Goal: Task Accomplishment & Management: Use online tool/utility

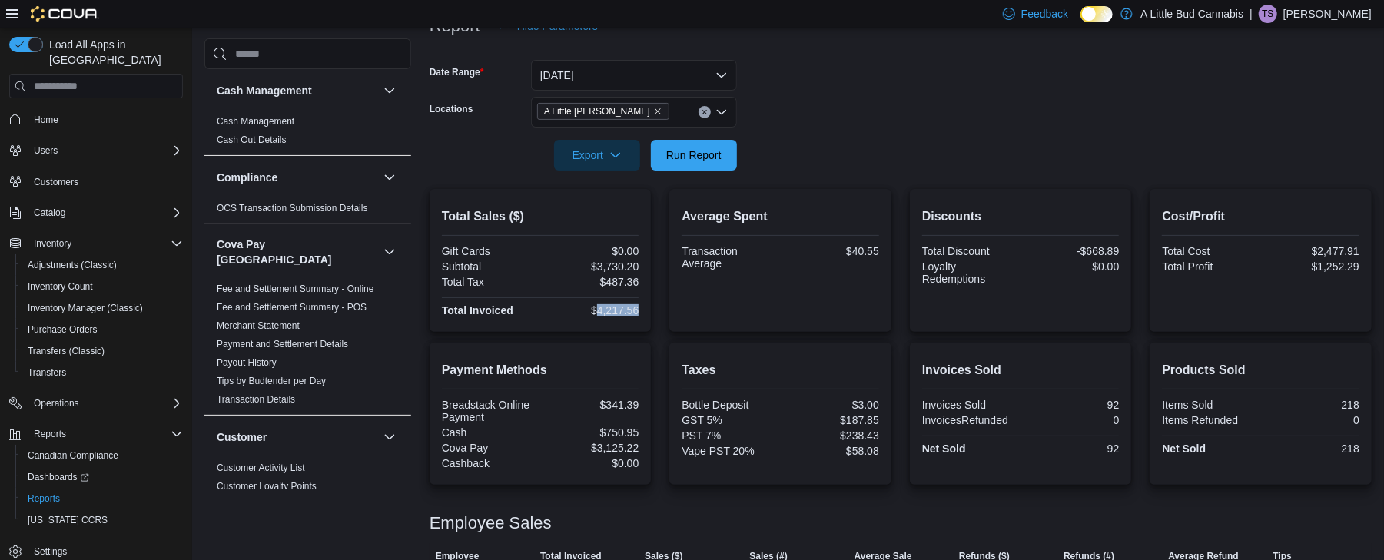
scroll to position [204, 0]
click at [704, 149] on span "Run Report" at bounding box center [693, 156] width 55 height 15
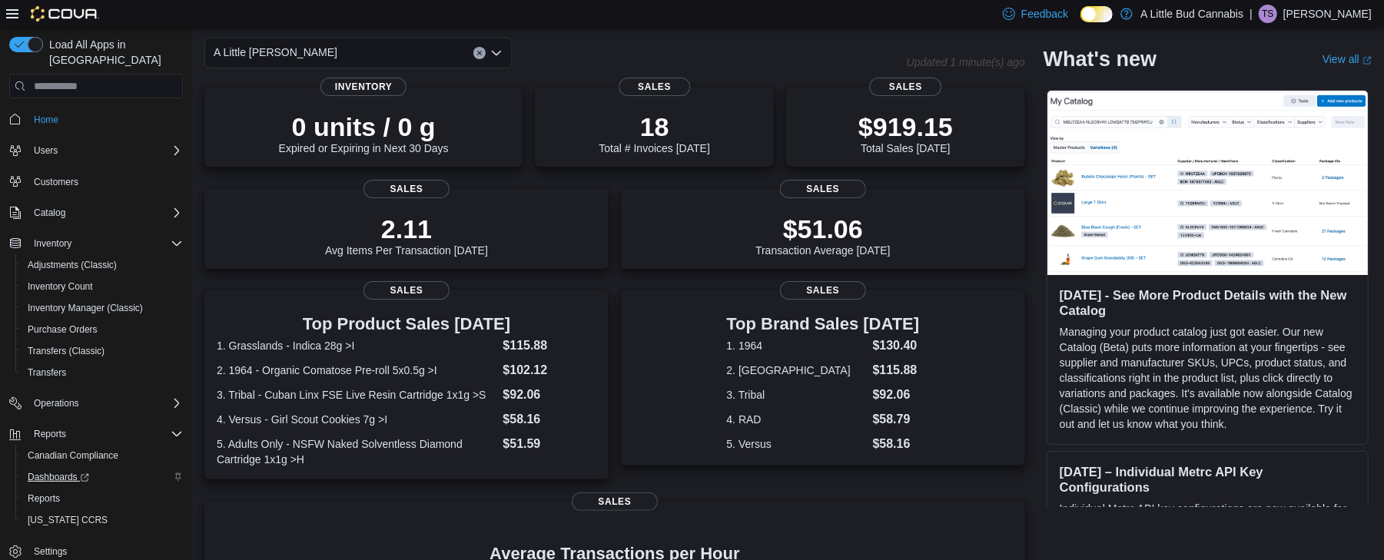
scroll to position [3, 0]
click at [37, 490] on span "Reports" at bounding box center [44, 496] width 32 height 12
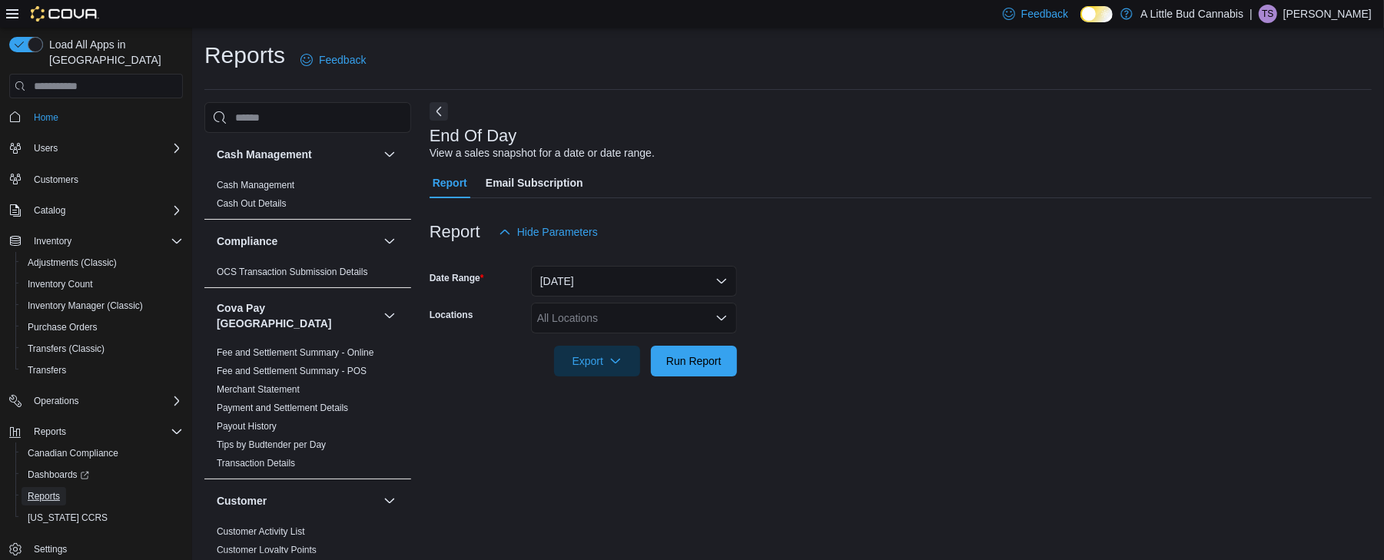
scroll to position [5, 0]
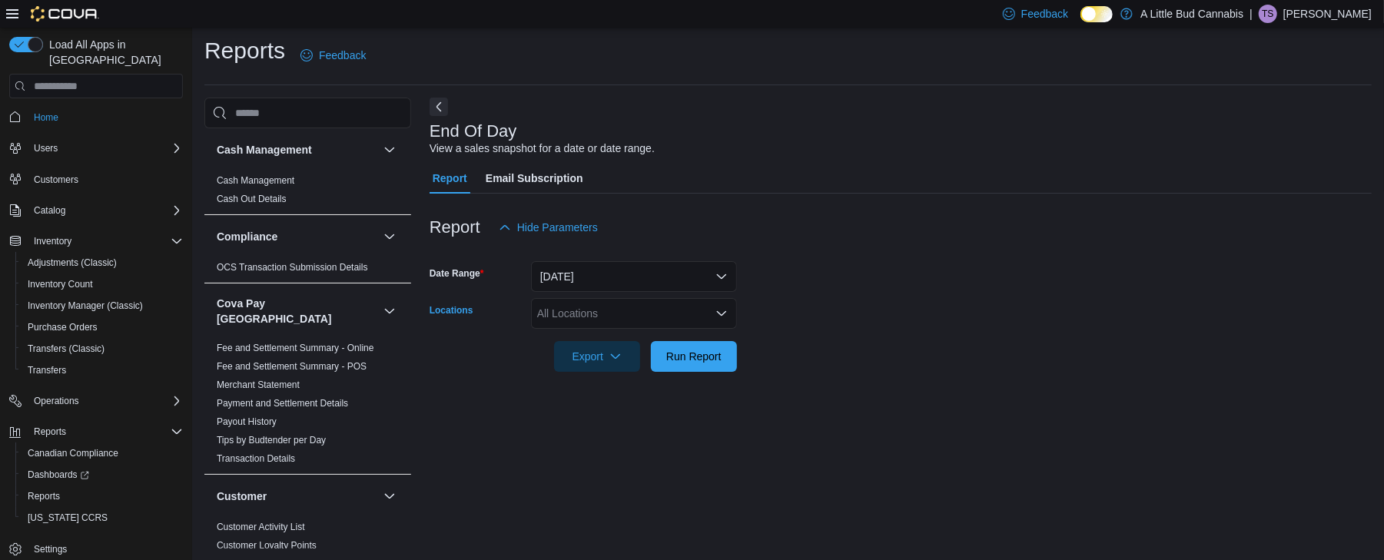
click at [608, 313] on div "All Locations" at bounding box center [634, 313] width 206 height 31
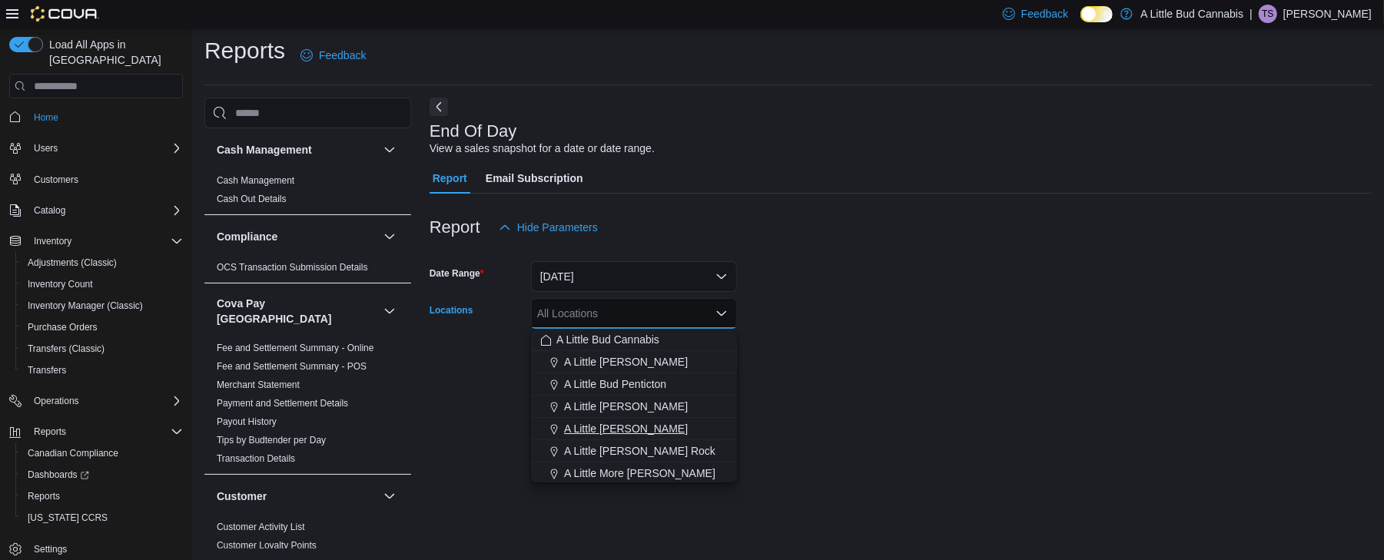
click at [600, 430] on span "A Little [PERSON_NAME]" at bounding box center [626, 428] width 124 height 15
click at [903, 298] on form "Date Range [DATE] Locations A [GEOGRAPHIC_DATA][PERSON_NAME] Combo box. Selecte…" at bounding box center [900, 307] width 942 height 129
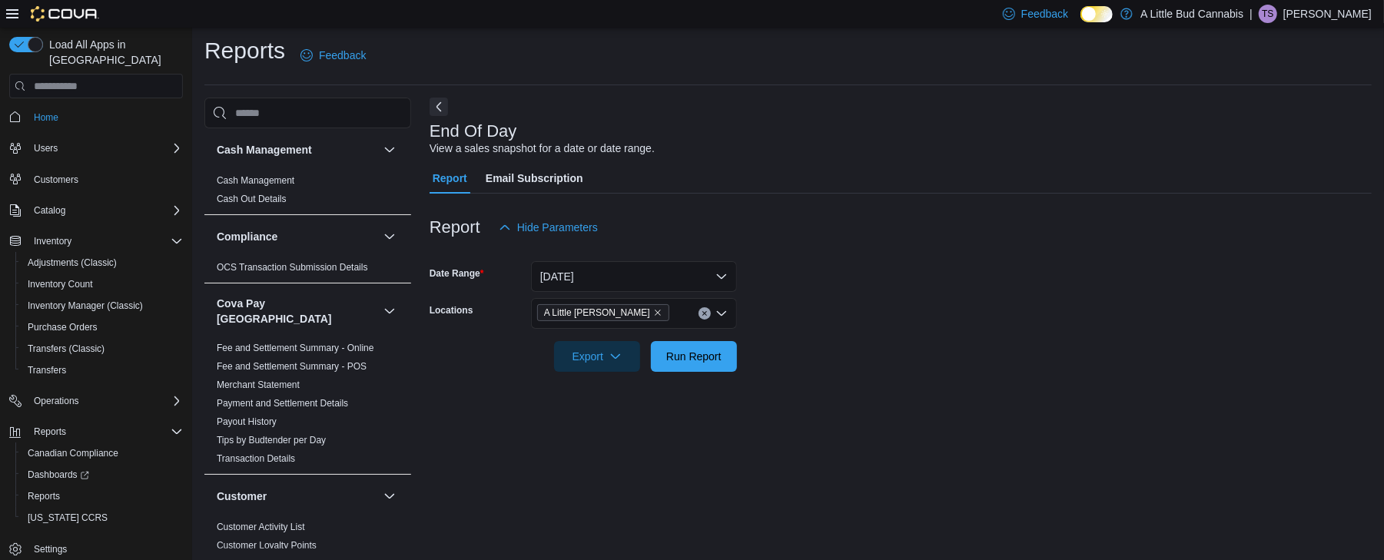
click at [674, 372] on div at bounding box center [900, 381] width 942 height 18
click at [679, 345] on span "Run Report" at bounding box center [694, 355] width 68 height 31
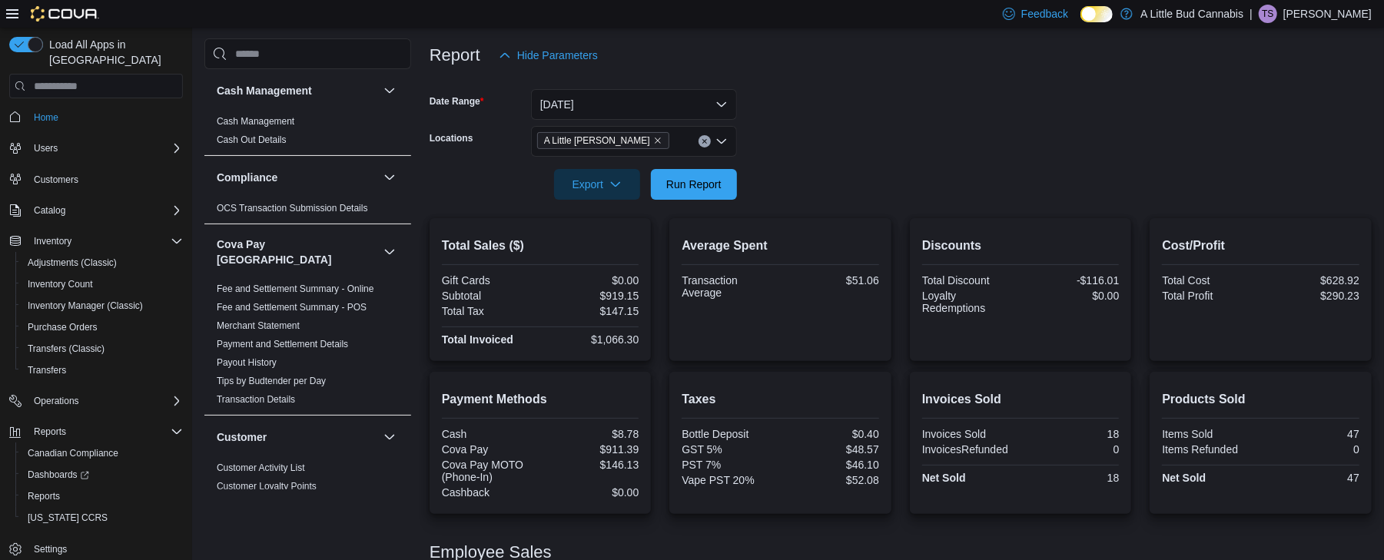
scroll to position [176, 0]
click at [598, 94] on button "[DATE]" at bounding box center [634, 105] width 206 height 31
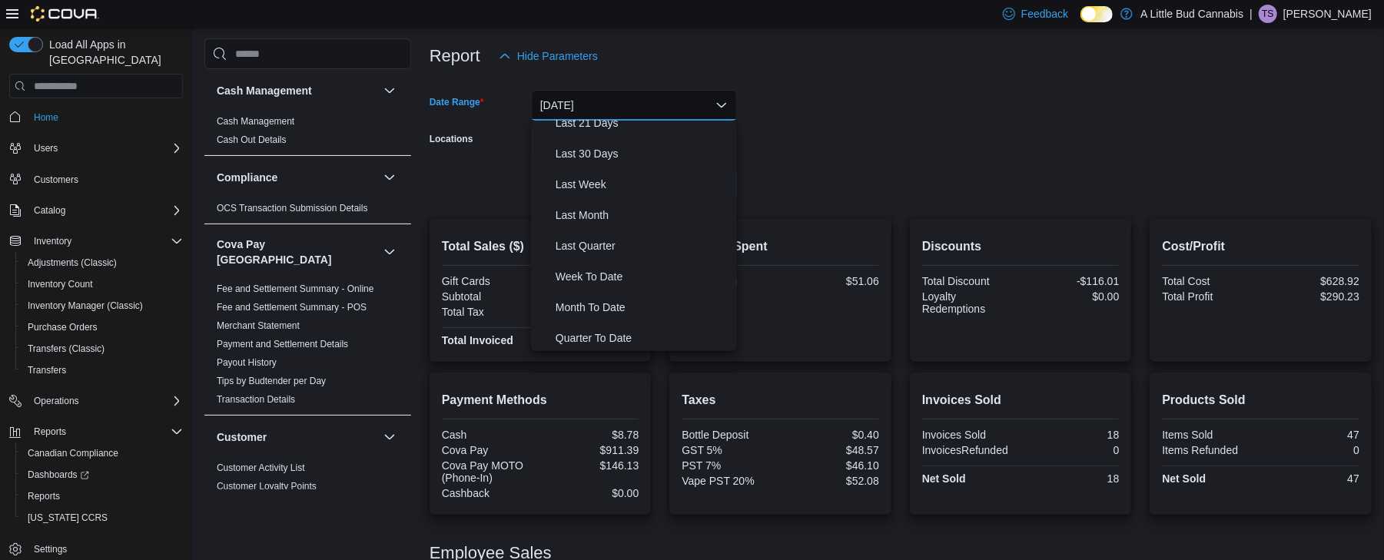
scroll to position [230, 0]
click at [578, 266] on span "Month To Date" at bounding box center [642, 274] width 175 height 18
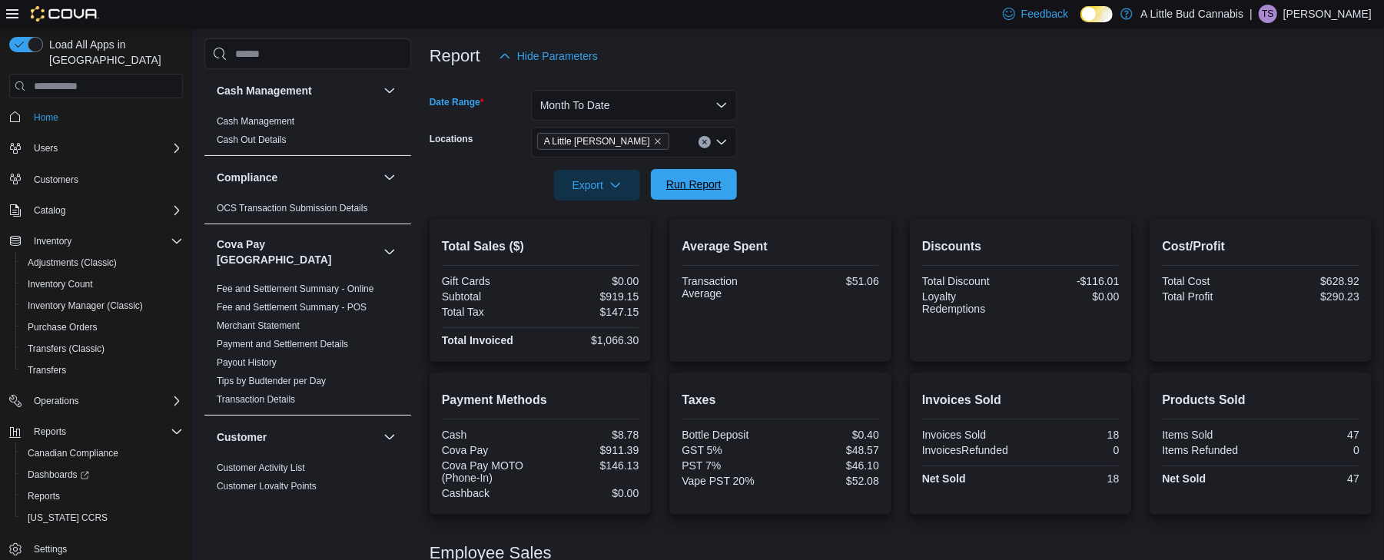
click at [708, 191] on span "Run Report" at bounding box center [693, 184] width 55 height 15
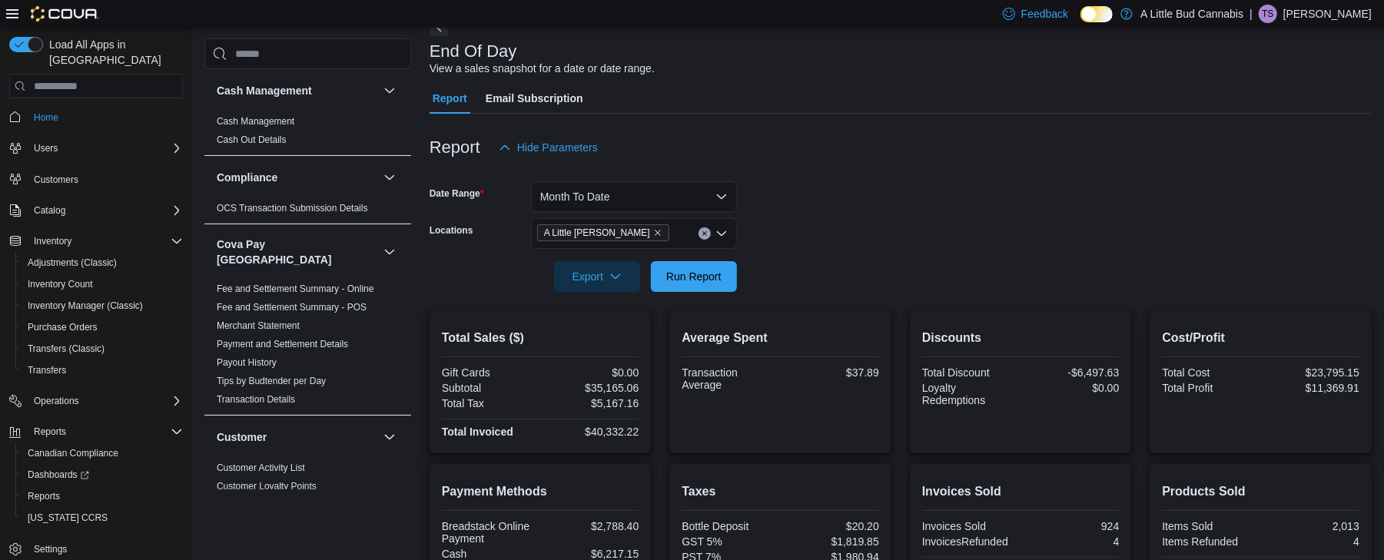
scroll to position [69, 0]
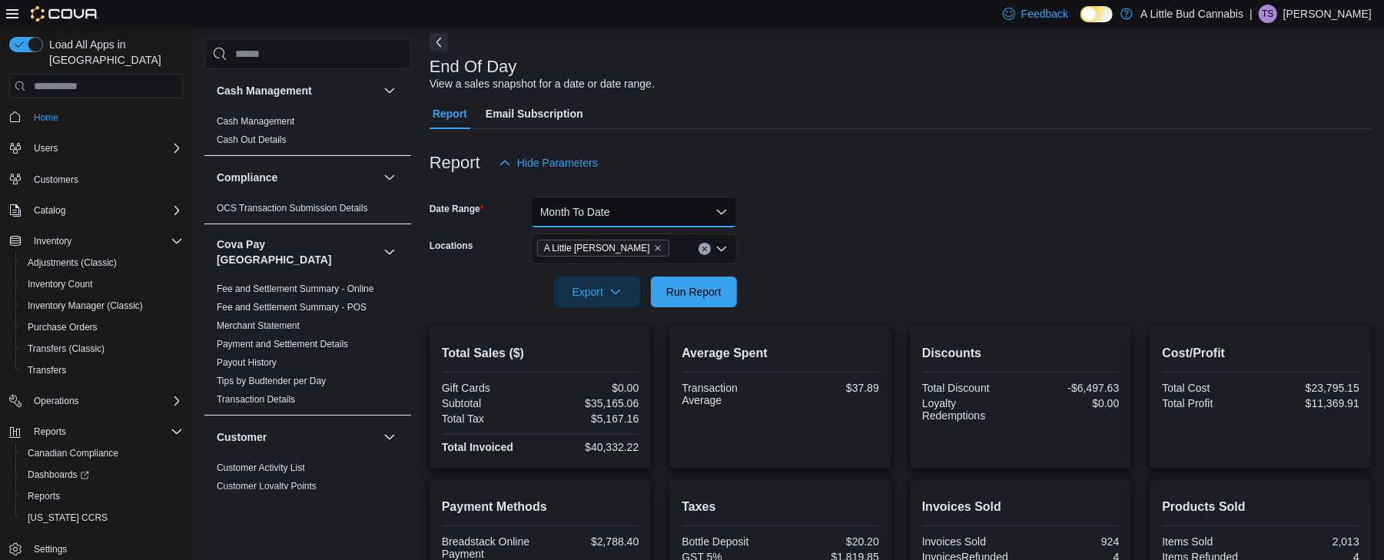
click at [592, 214] on button "Month To Date" at bounding box center [634, 212] width 206 height 31
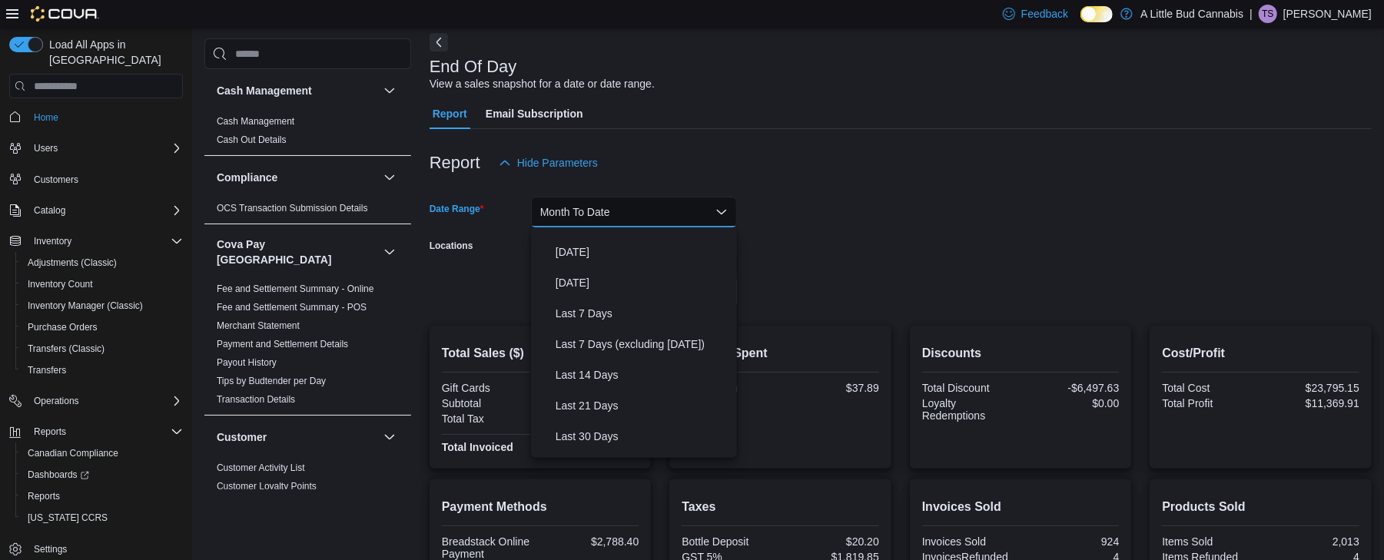
scroll to position [0, 0]
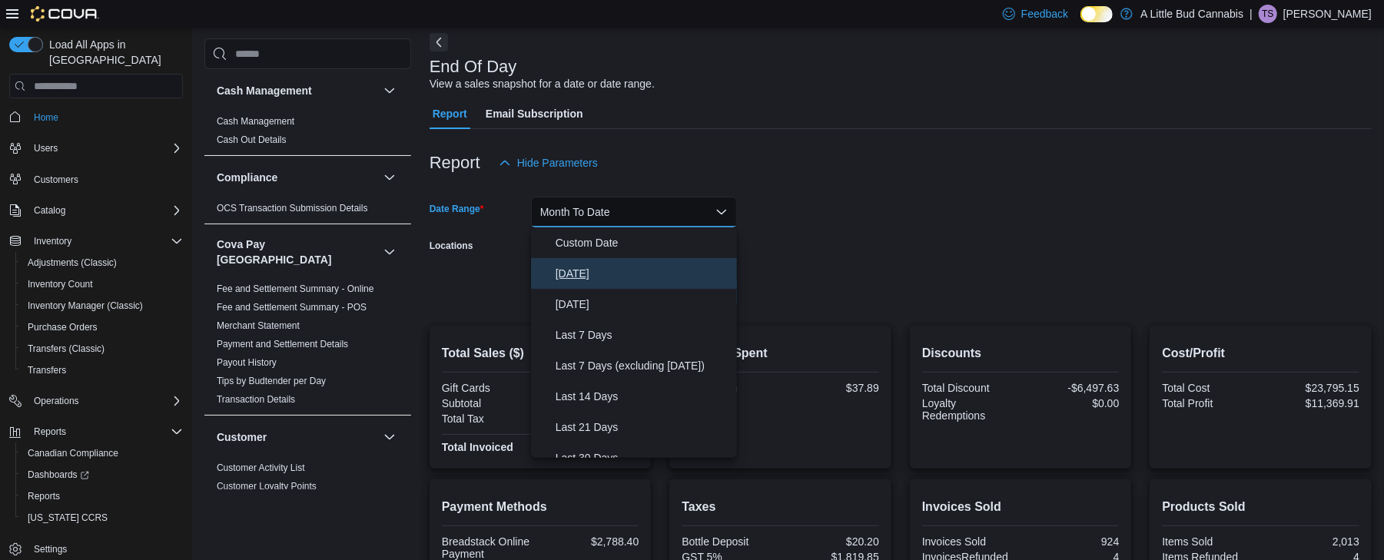
click at [569, 268] on span "[DATE]" at bounding box center [642, 273] width 175 height 18
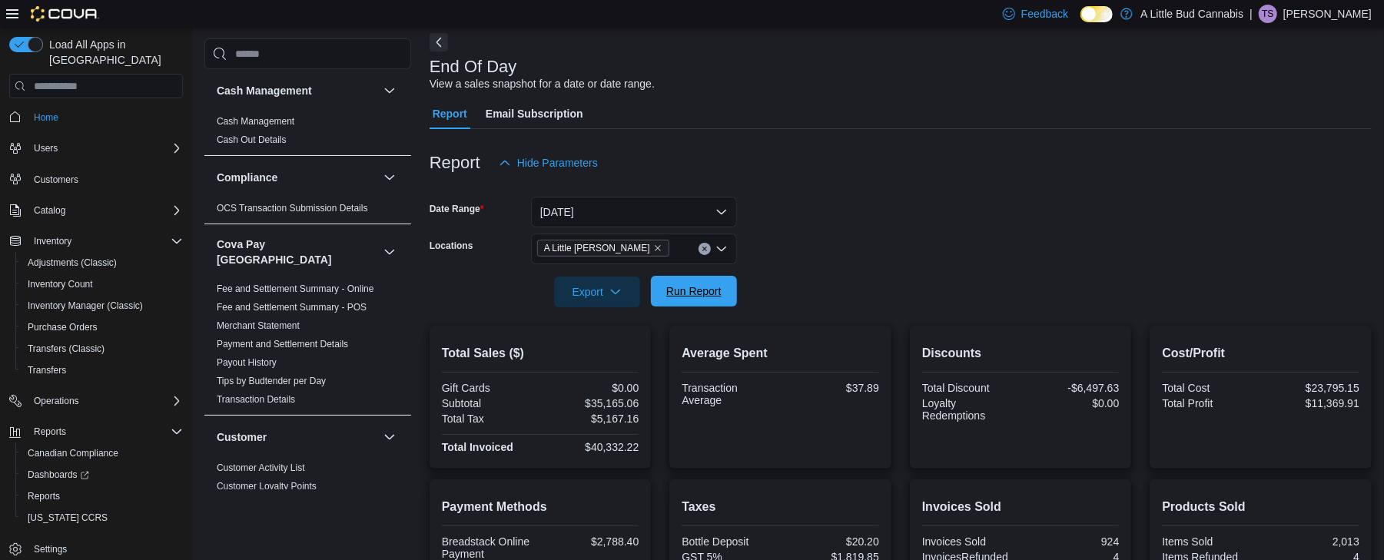
click at [704, 302] on span "Run Report" at bounding box center [694, 291] width 68 height 31
